Goal: Information Seeking & Learning: Learn about a topic

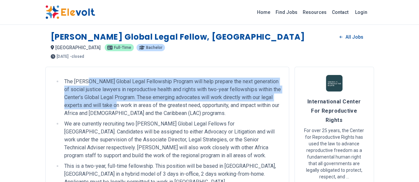
drag, startPoint x: 48, startPoint y: 84, endPoint x: 188, endPoint y: 94, distance: 140.4
click at [188, 94] on li "The [PERSON_NAME] Global Legal Fellowship Program will help prepare the next ge…" at bounding box center [171, 98] width 218 height 40
click at [83, 91] on li "The [PERSON_NAME] Global Legal Fellowship Program will help prepare the next ge…" at bounding box center [171, 98] width 218 height 40
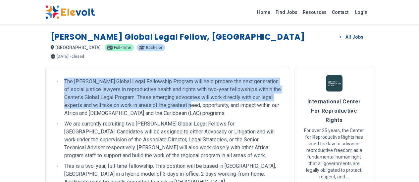
drag, startPoint x: 15, startPoint y: 78, endPoint x: 266, endPoint y: 95, distance: 251.8
click at [266, 95] on ul "The [PERSON_NAME] Global Legal Fellowship Program will help prepare the next ge…" at bounding box center [167, 132] width 227 height 109
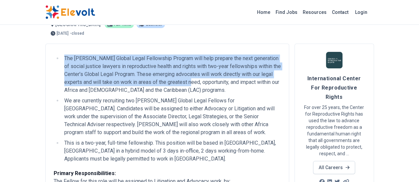
scroll to position [33, 0]
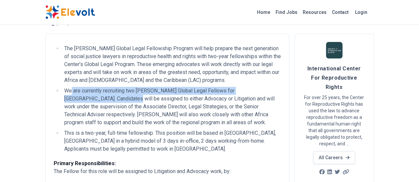
drag, startPoint x: 31, startPoint y: 85, endPoint x: 256, endPoint y: 79, distance: 224.8
click at [256, 87] on li "We are currently recruiting two [PERSON_NAME] Global Legal Fellows for [GEOGRAP…" at bounding box center [171, 107] width 218 height 40
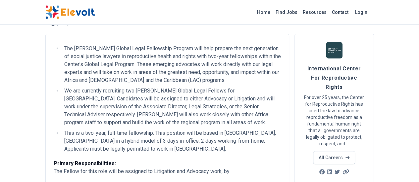
click at [62, 87] on li "We are currently recruiting two [PERSON_NAME] Global Legal Fellows for [GEOGRAP…" at bounding box center [171, 107] width 218 height 40
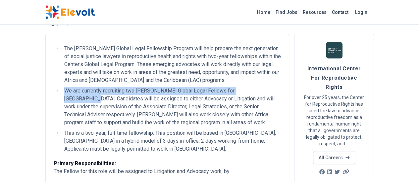
drag, startPoint x: 24, startPoint y: 82, endPoint x: 218, endPoint y: 83, distance: 194.3
click at [218, 87] on li "We are currently recruiting two [PERSON_NAME] Global Legal Fellows for [GEOGRAP…" at bounding box center [171, 107] width 218 height 40
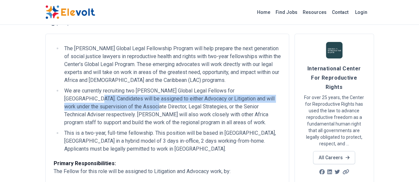
drag, startPoint x: 218, startPoint y: 83, endPoint x: 222, endPoint y: 89, distance: 6.8
click at [222, 89] on li "We are currently recruiting two [PERSON_NAME] Global Legal Fellows for [GEOGRAP…" at bounding box center [171, 107] width 218 height 40
click at [179, 92] on li "We are currently recruiting two [PERSON_NAME] Global Legal Fellows for [GEOGRAP…" at bounding box center [171, 107] width 218 height 40
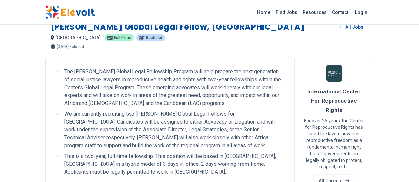
scroll to position [0, 0]
